Goal: Task Accomplishment & Management: Manage account settings

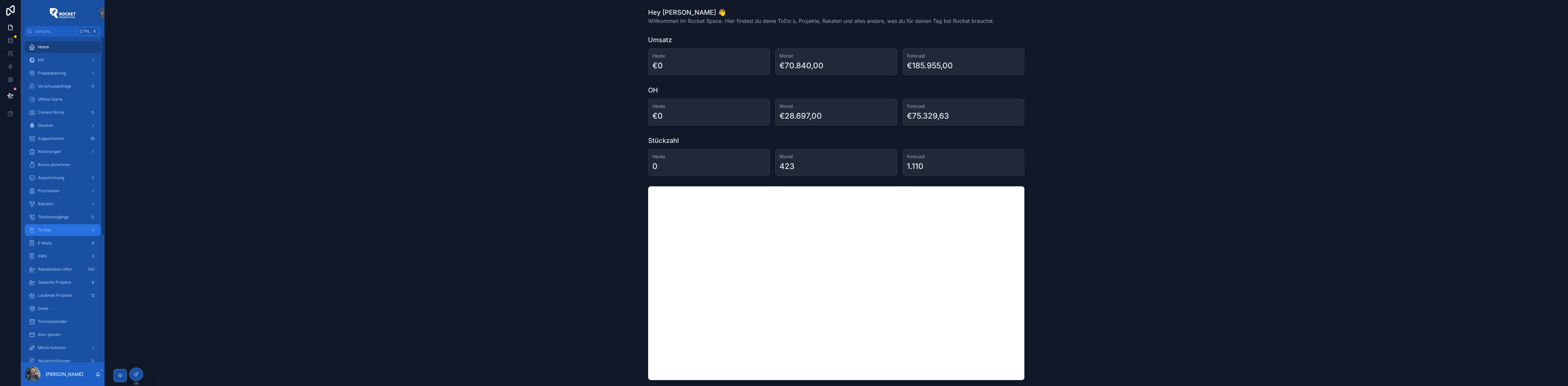
click at [60, 49] on div "To Dos" at bounding box center [63, 230] width 68 height 10
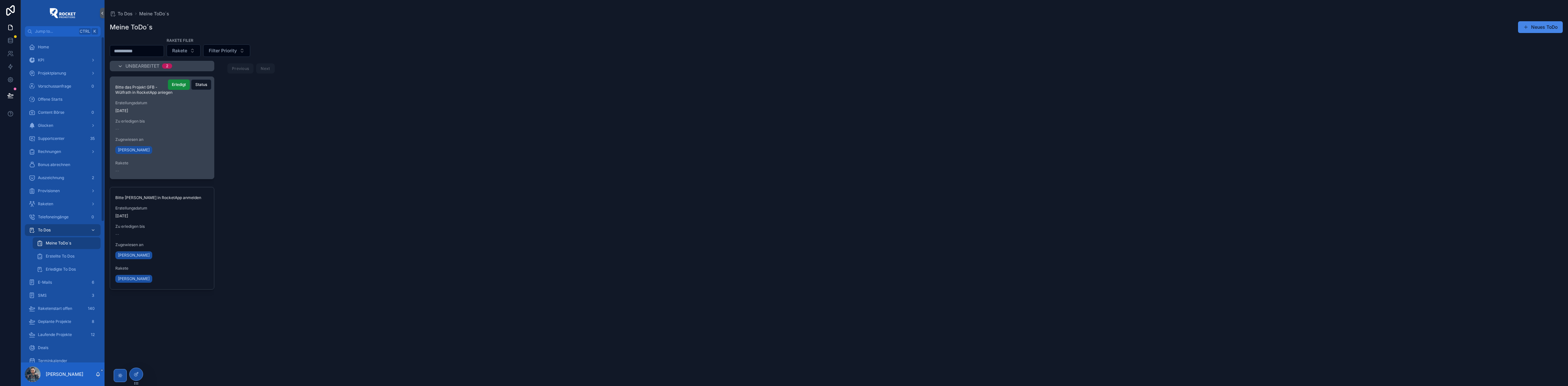
click at [161, 49] on div "--" at bounding box center [161, 129] width 93 height 5
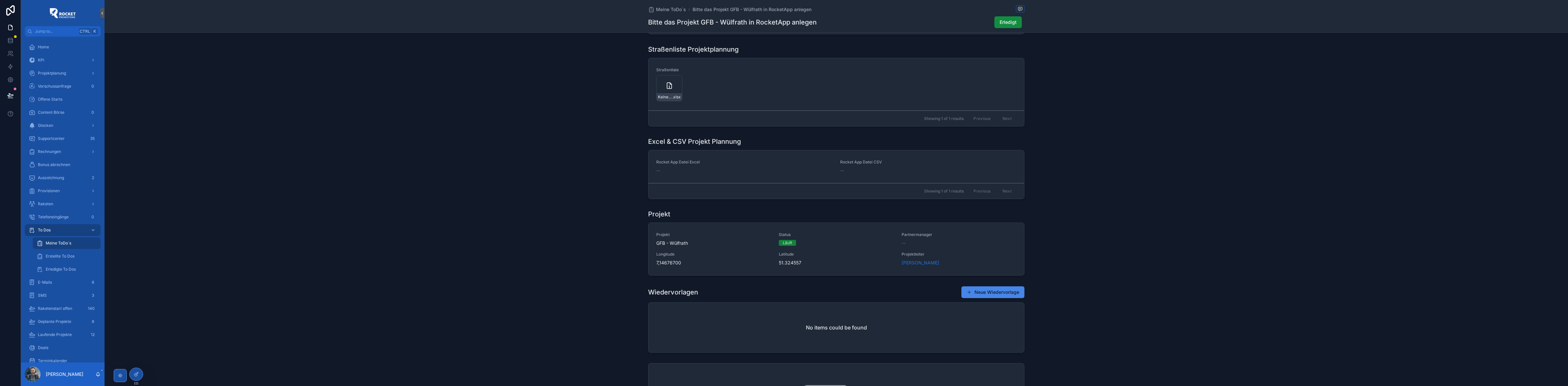
scroll to position [463, 0]
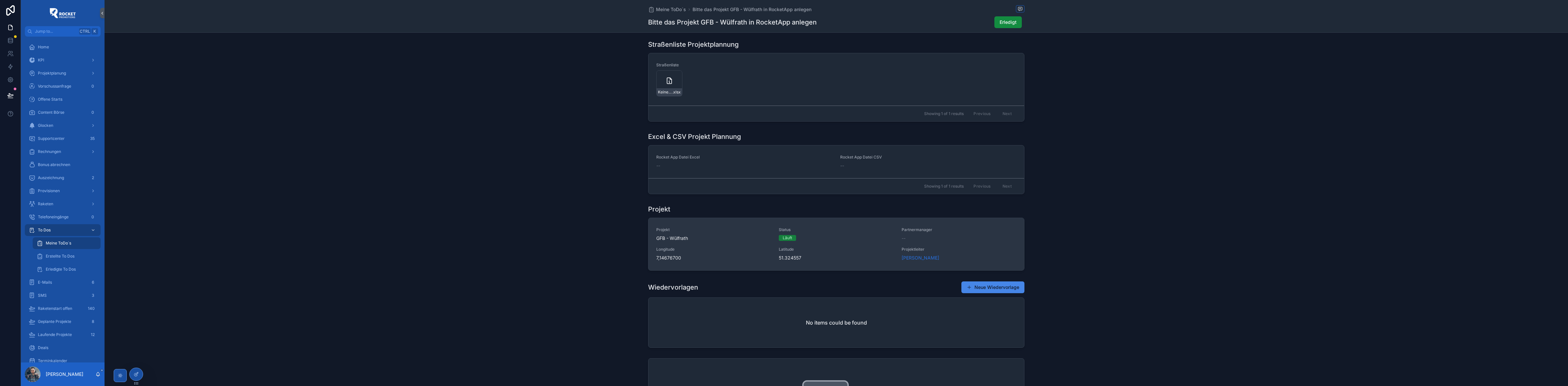
click at [418, 49] on div "Projekt GFB - Wülfrath Status Läuft Partnermanager -- Longitude 7,14676700 Lati…" at bounding box center [836, 244] width 360 height 34
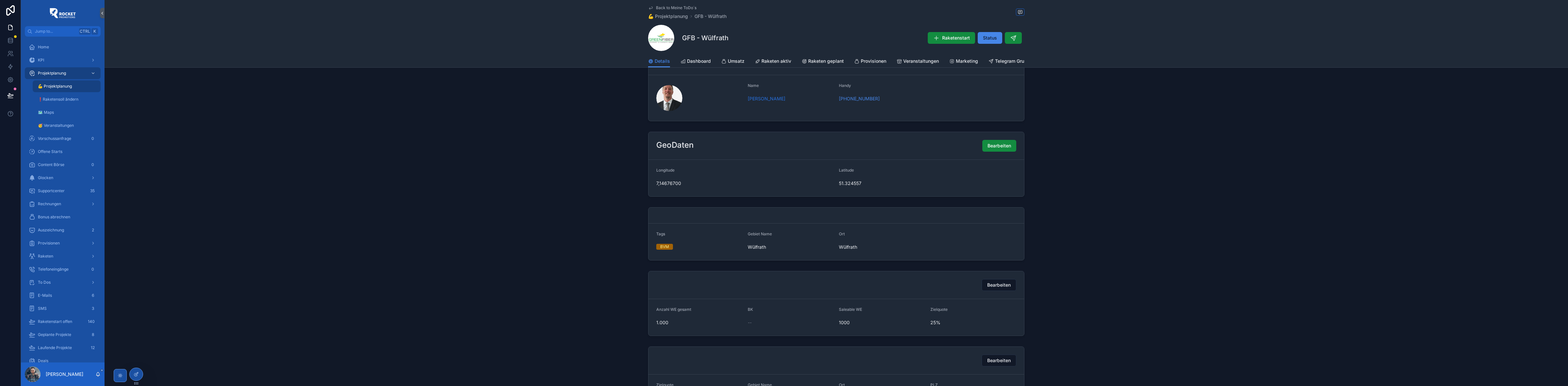
scroll to position [245, 0]
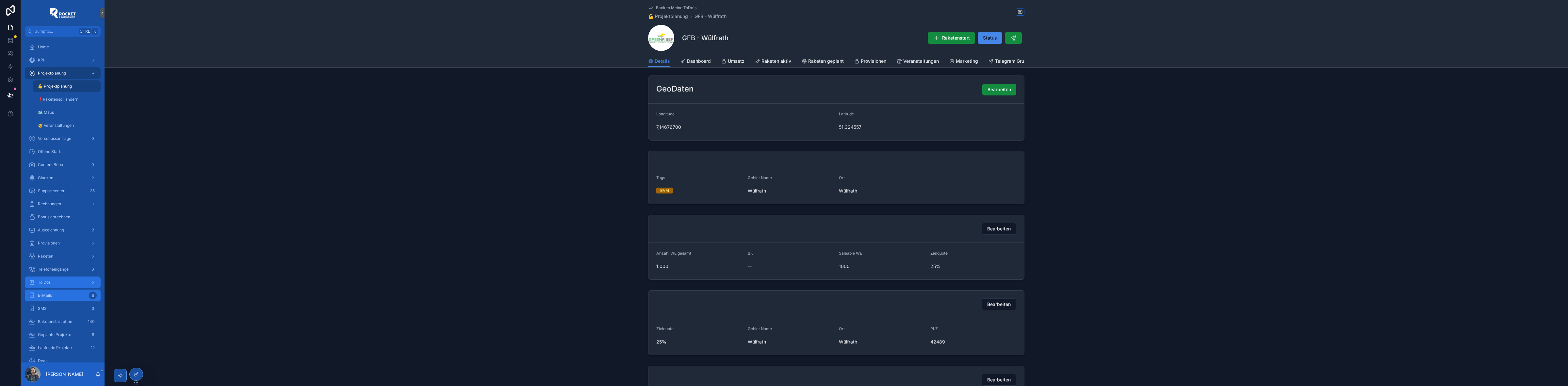
click at [53, 49] on div "To Dos" at bounding box center [63, 282] width 68 height 10
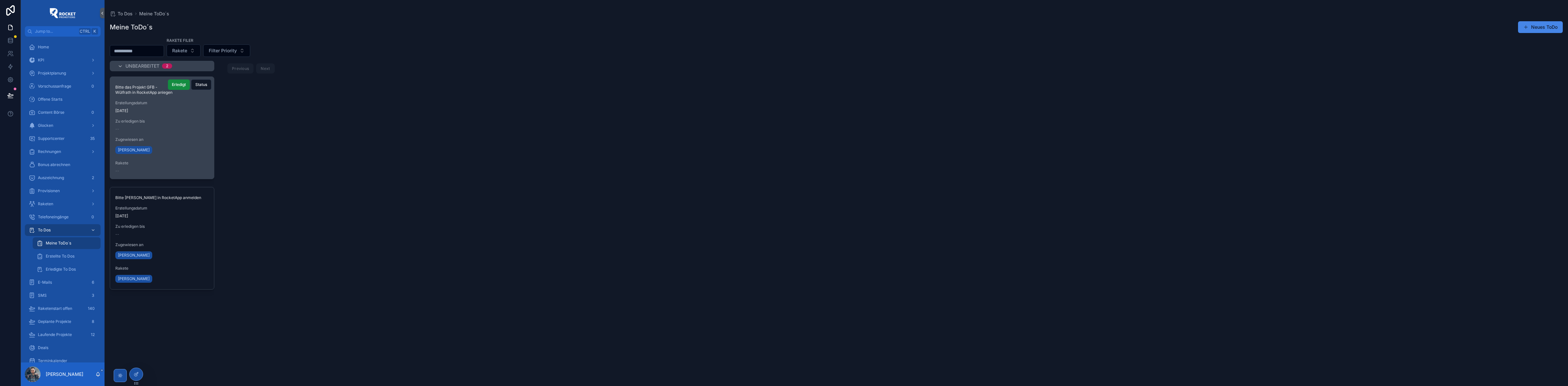
click at [164, 49] on div "Bitte das Projekt GFB - Wülfrath in RocketApp anlegen Erstellungsdatum [DATE] Z…" at bounding box center [162, 127] width 104 height 102
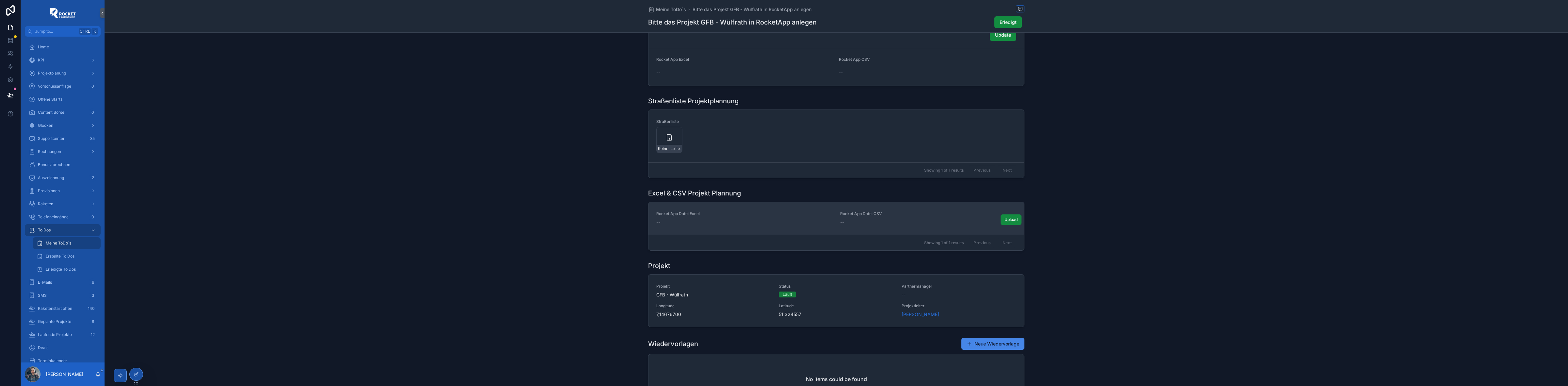
scroll to position [409, 0]
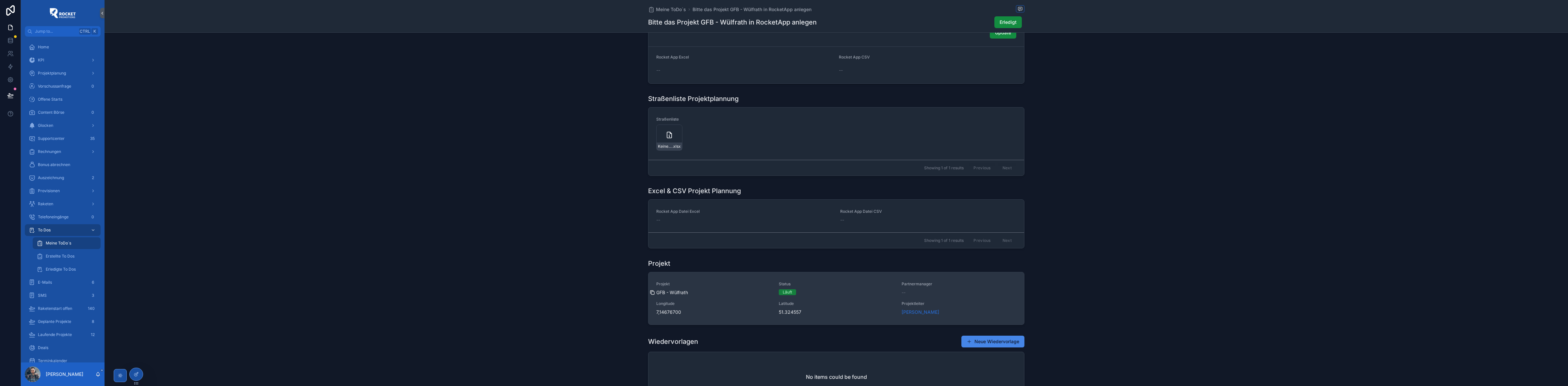
click at [418, 49] on icon "scrollable content" at bounding box center [652, 292] width 5 height 5
click at [418, 49] on icon "scrollable content" at bounding box center [652, 312] width 5 height 5
click at [418, 49] on icon "scrollable content" at bounding box center [775, 312] width 5 height 5
click at [418, 49] on icon "scrollable content" at bounding box center [653, 293] width 3 height 3
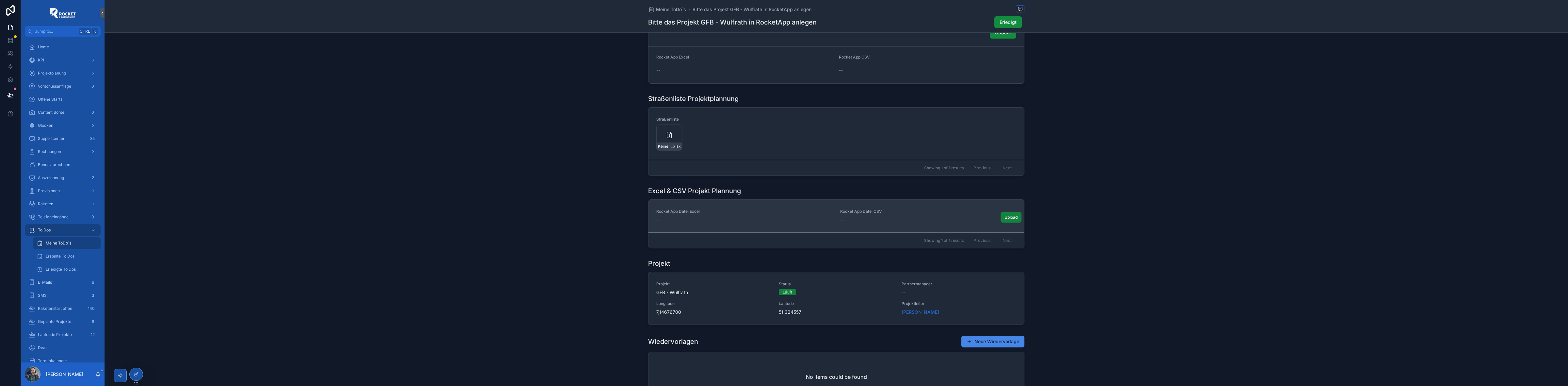
click at [418, 49] on span "Upload" at bounding box center [1010, 217] width 13 height 5
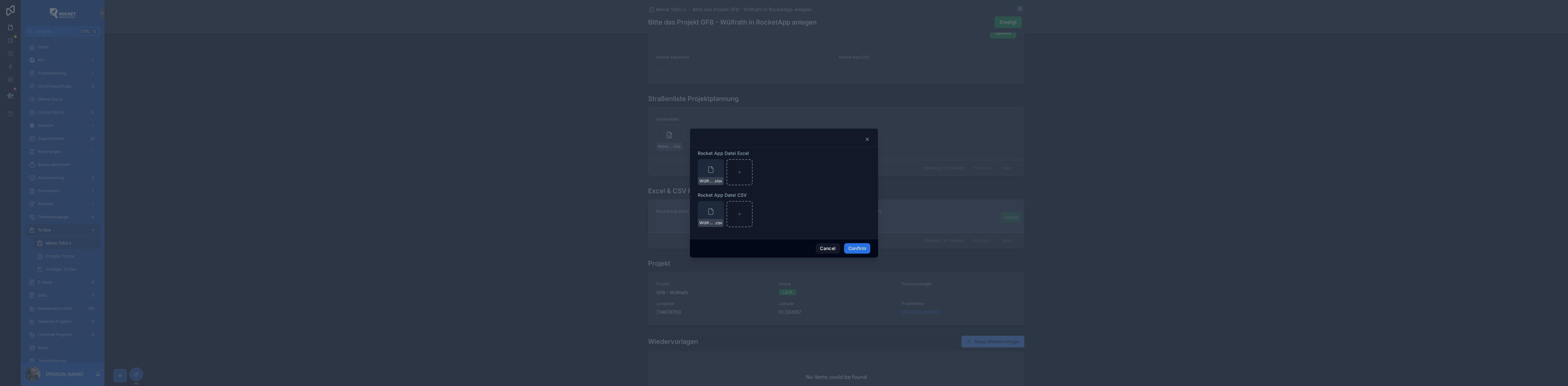
click at [418, 49] on button "Confirm" at bounding box center [857, 248] width 26 height 10
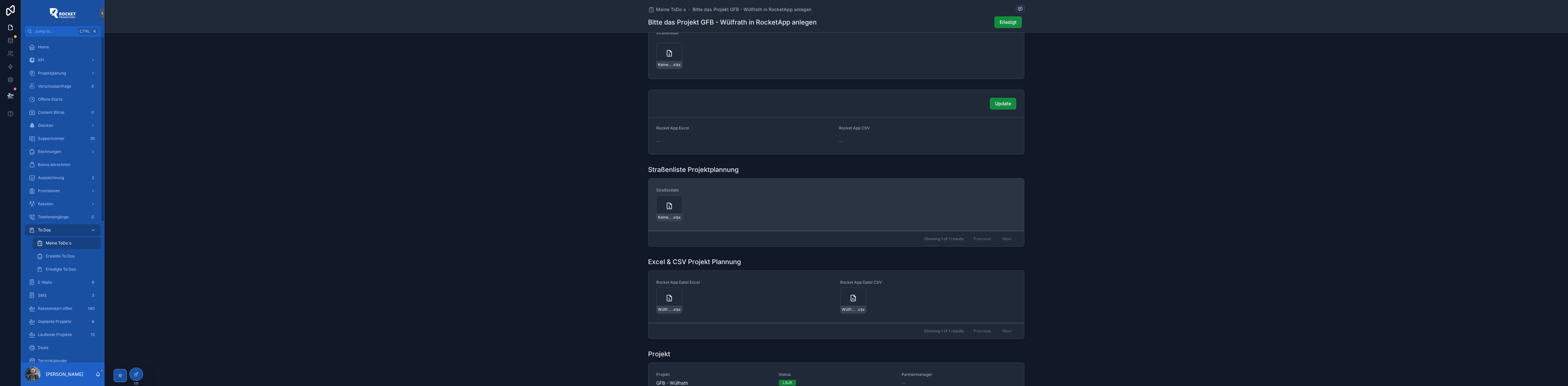
scroll to position [327, 0]
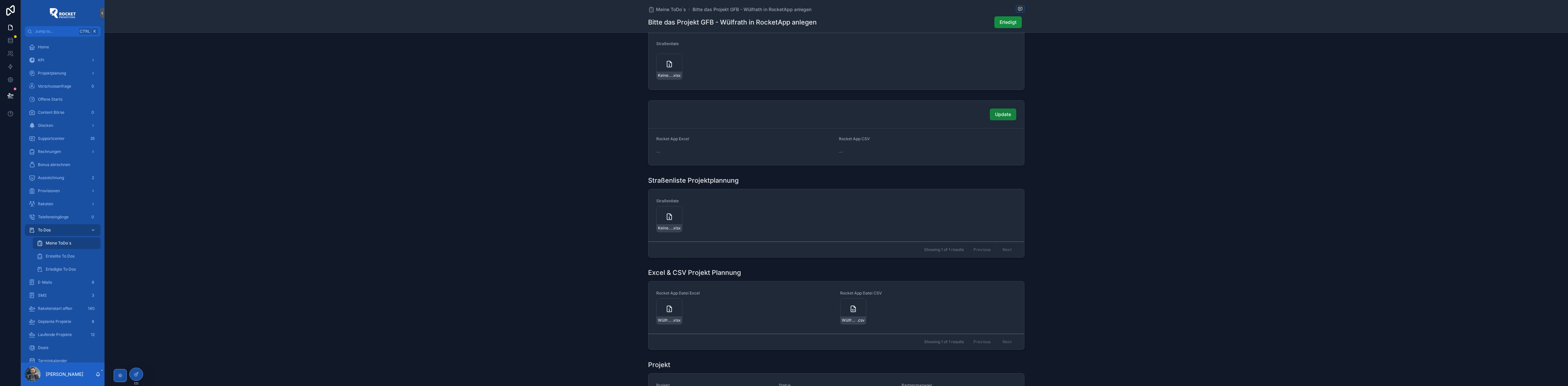
click at [418, 49] on span "Update" at bounding box center [1003, 114] width 16 height 7
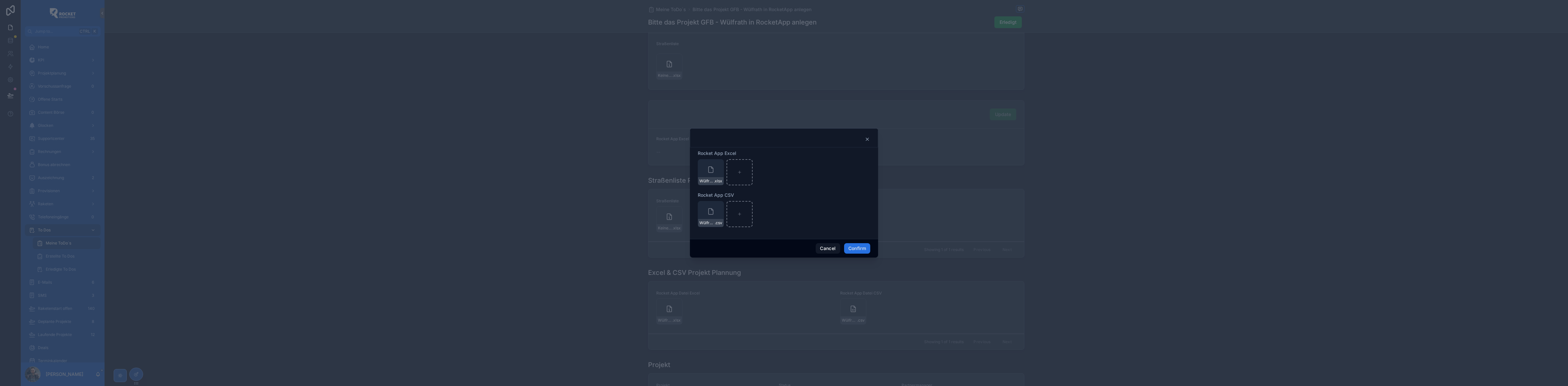
click at [418, 49] on button "Confirm" at bounding box center [857, 248] width 26 height 10
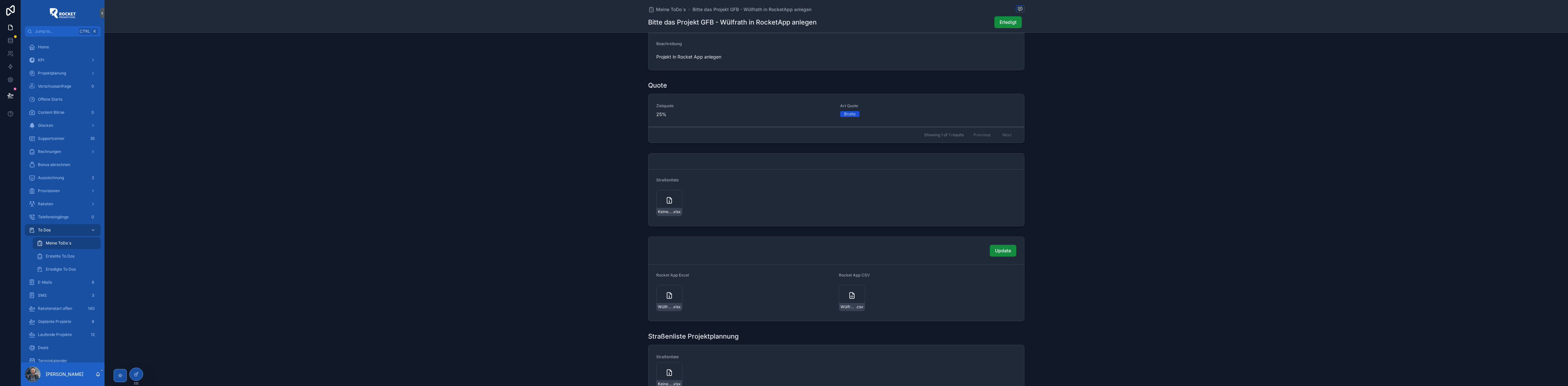
scroll to position [0, 0]
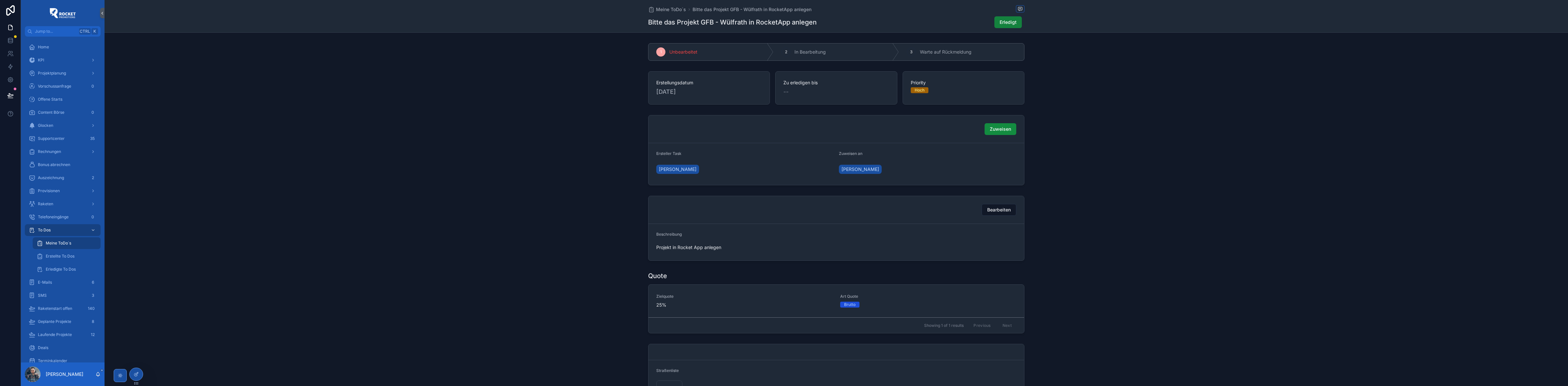
click at [418, 22] on span "Erledigt" at bounding box center [1008, 22] width 17 height 7
click at [418, 7] on span "Meine ToDo´s" at bounding box center [671, 9] width 30 height 7
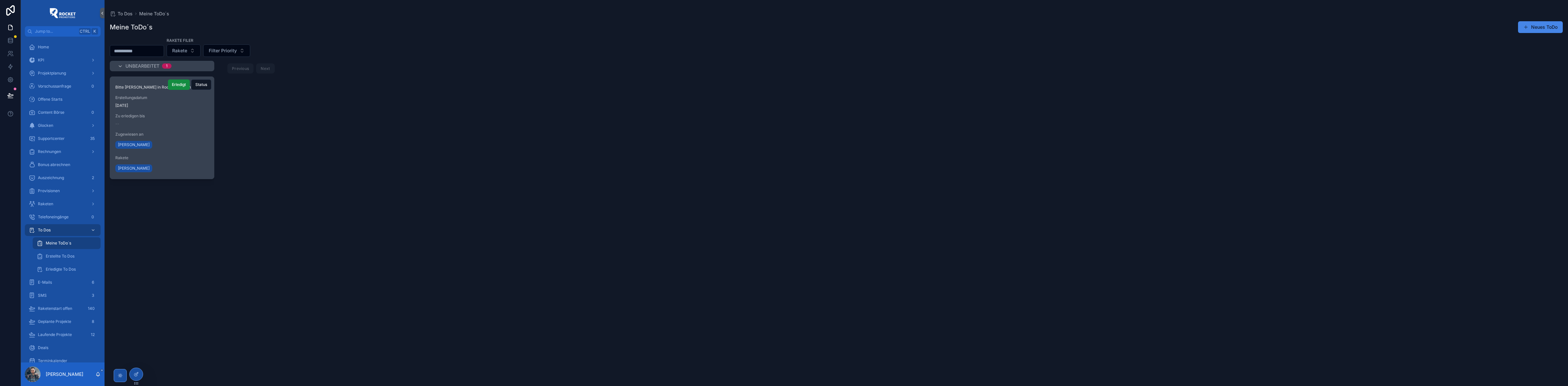
click at [133, 49] on div "Zu erledigen bis --" at bounding box center [161, 119] width 93 height 13
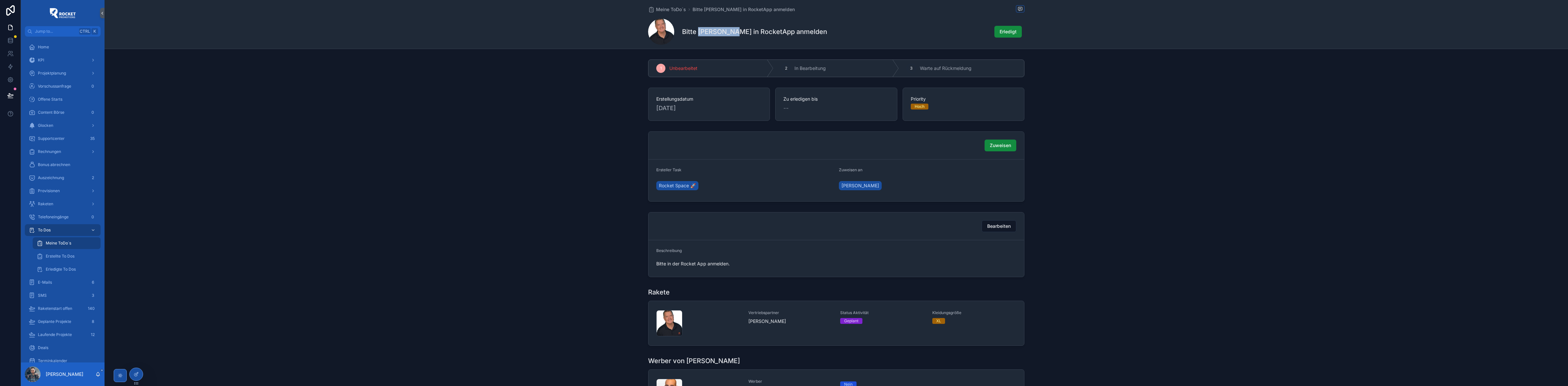
drag, startPoint x: 696, startPoint y: 32, endPoint x: 731, endPoint y: 33, distance: 35.0
click at [418, 33] on h1 "Bitte [PERSON_NAME] in RocketApp anmelden" at bounding box center [755, 32] width 145 height 9
copy h1 "[PERSON_NAME]"
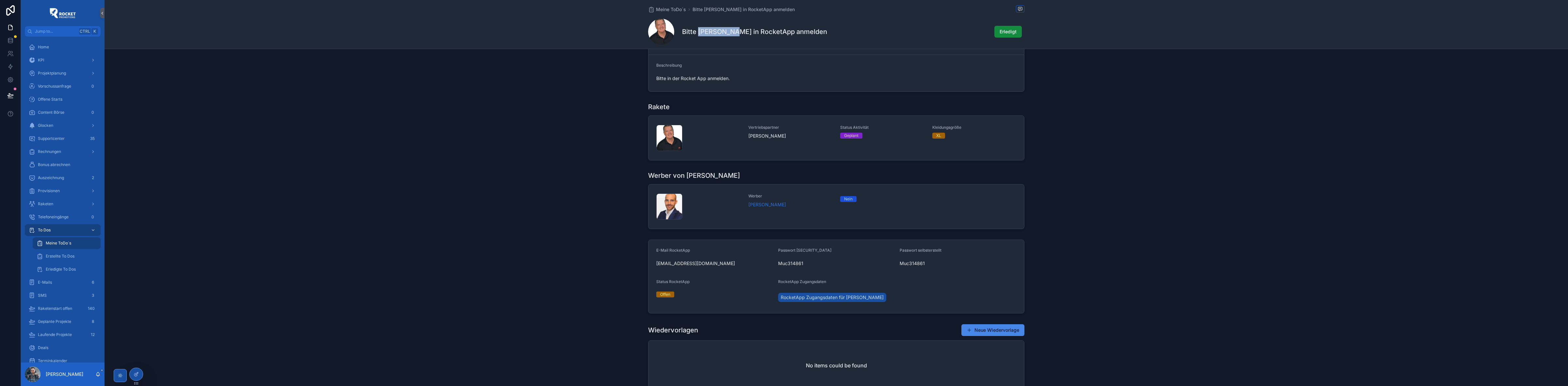
scroll to position [191, 0]
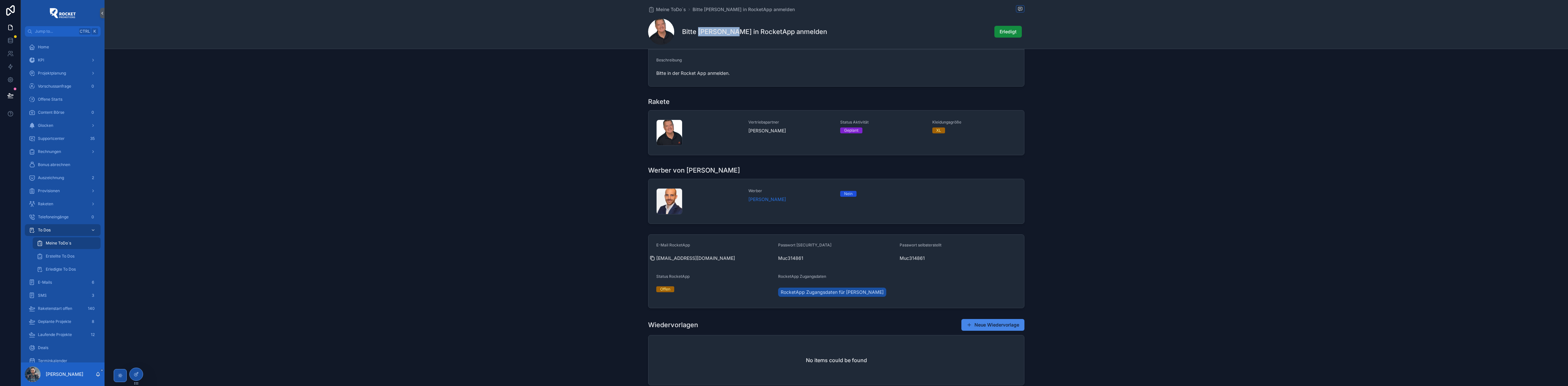
click at [418, 49] on icon "scrollable content" at bounding box center [652, 258] width 5 height 5
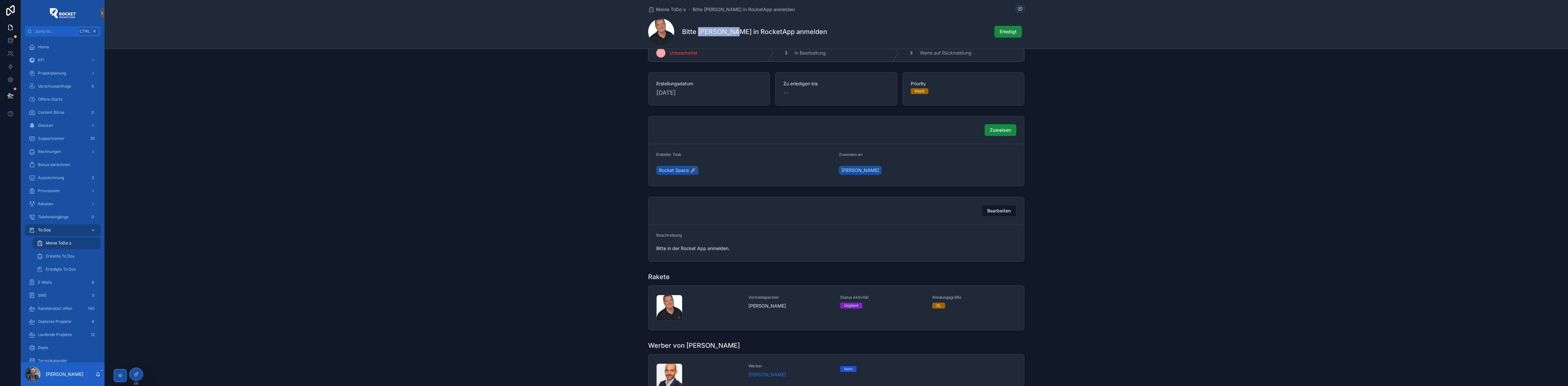
scroll to position [0, 0]
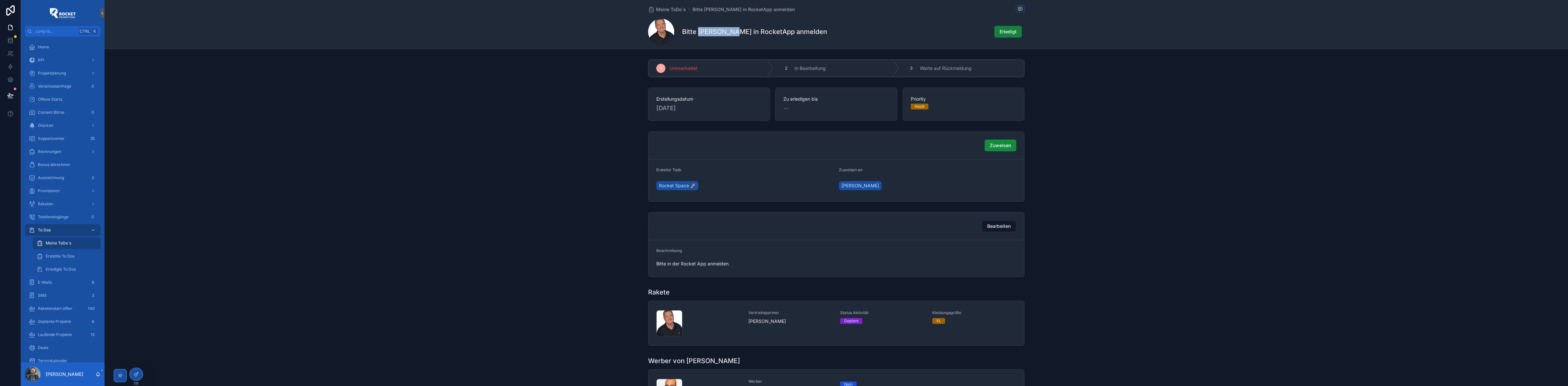
click at [418, 33] on span "Erledigt" at bounding box center [1008, 32] width 17 height 7
click at [418, 9] on span "Meine ToDo´s" at bounding box center [671, 9] width 30 height 7
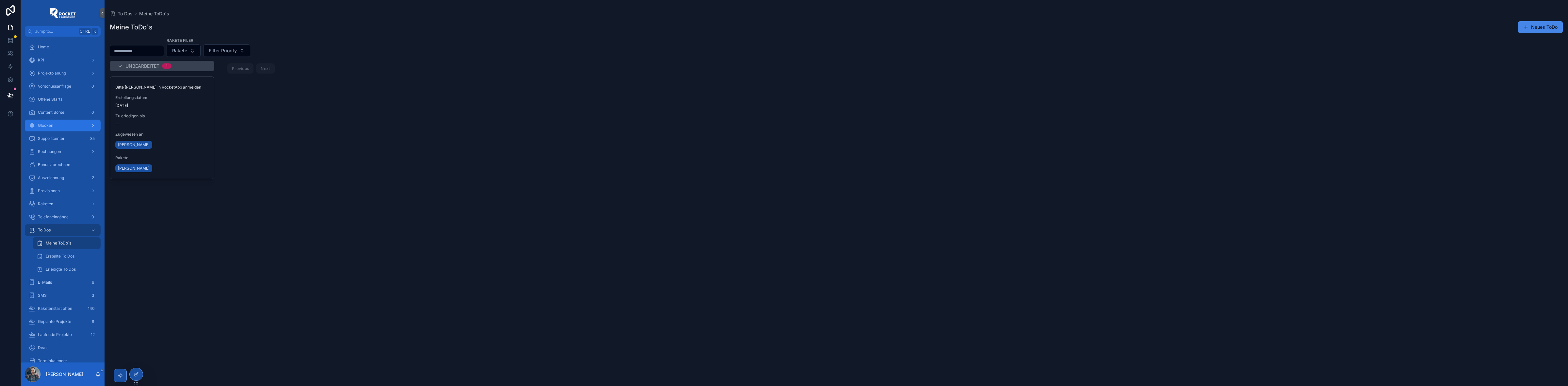
click at [61, 49] on div "Glocken" at bounding box center [63, 125] width 68 height 10
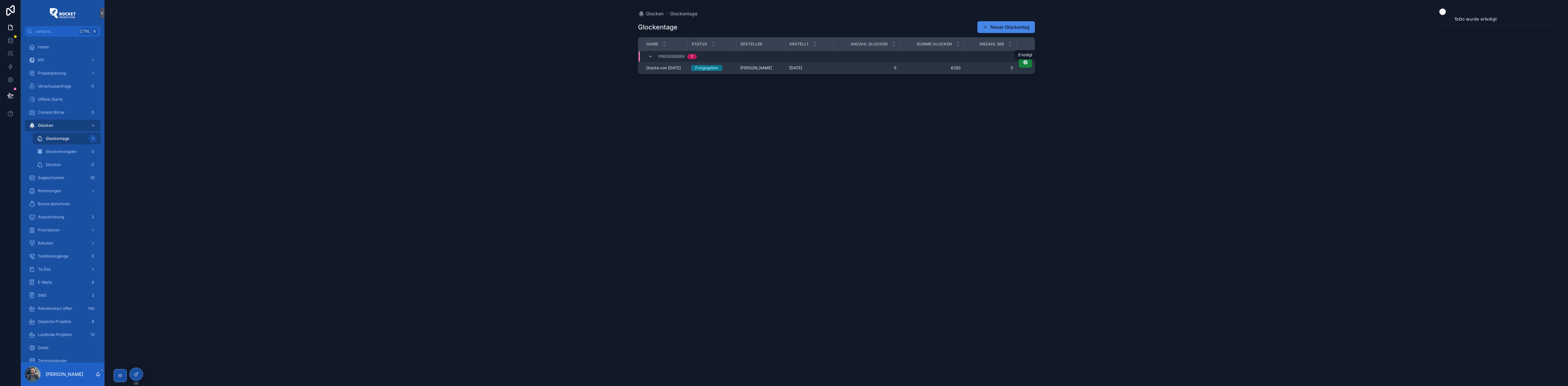
click at [418, 49] on icon "scrollable content" at bounding box center [1025, 62] width 5 height 5
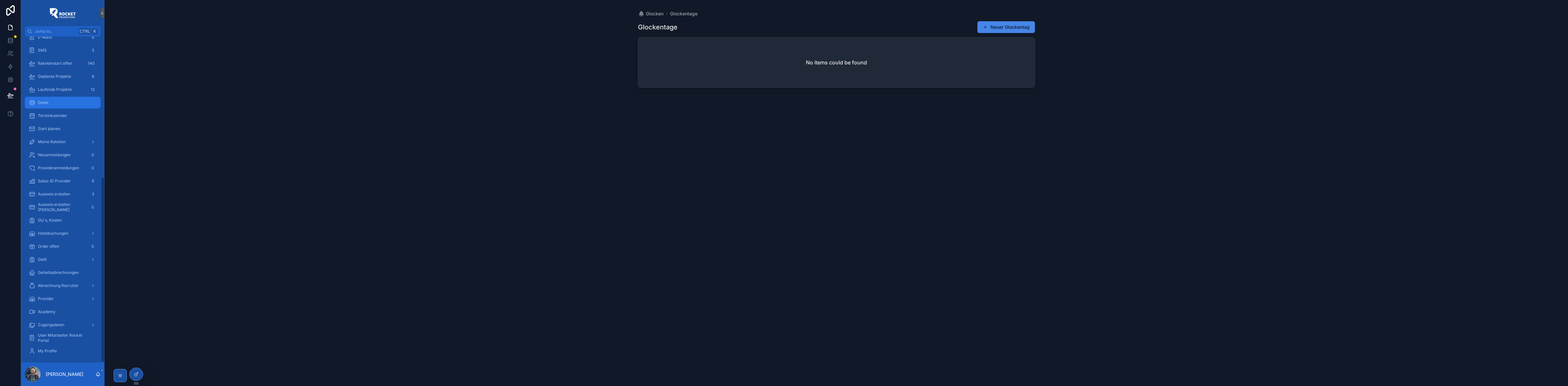
scroll to position [247, 0]
click at [99, 49] on icon "scrollable content" at bounding box center [98, 374] width 5 height 5
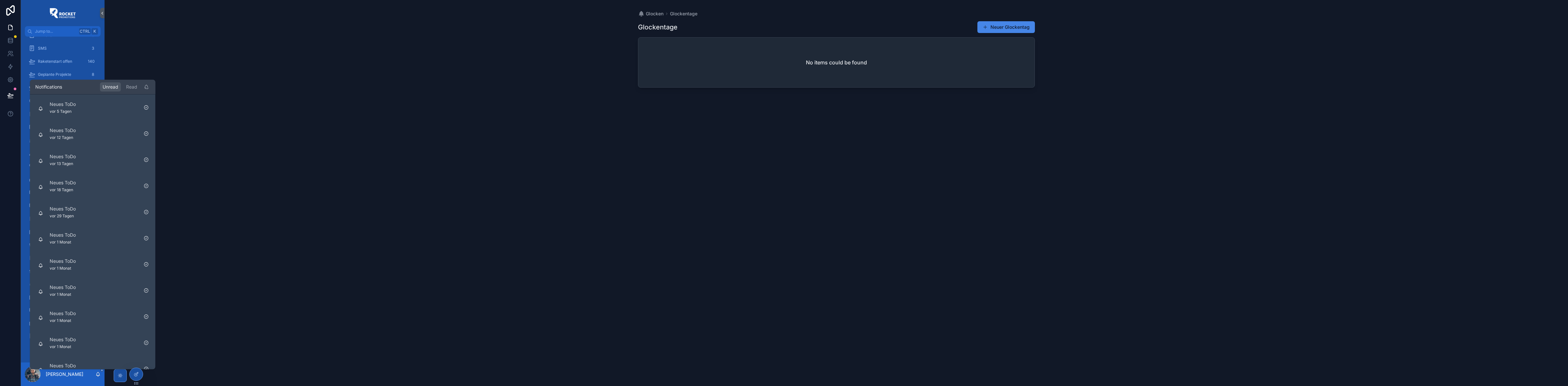
click at [99, 49] on icon "scrollable content" at bounding box center [98, 374] width 5 height 5
click at [255, 49] on div "Glocken Glockentage Glockentage Neuer Glockentag No items could be found" at bounding box center [836, 193] width 1463 height 386
